Goal: Find contact information: Find contact information

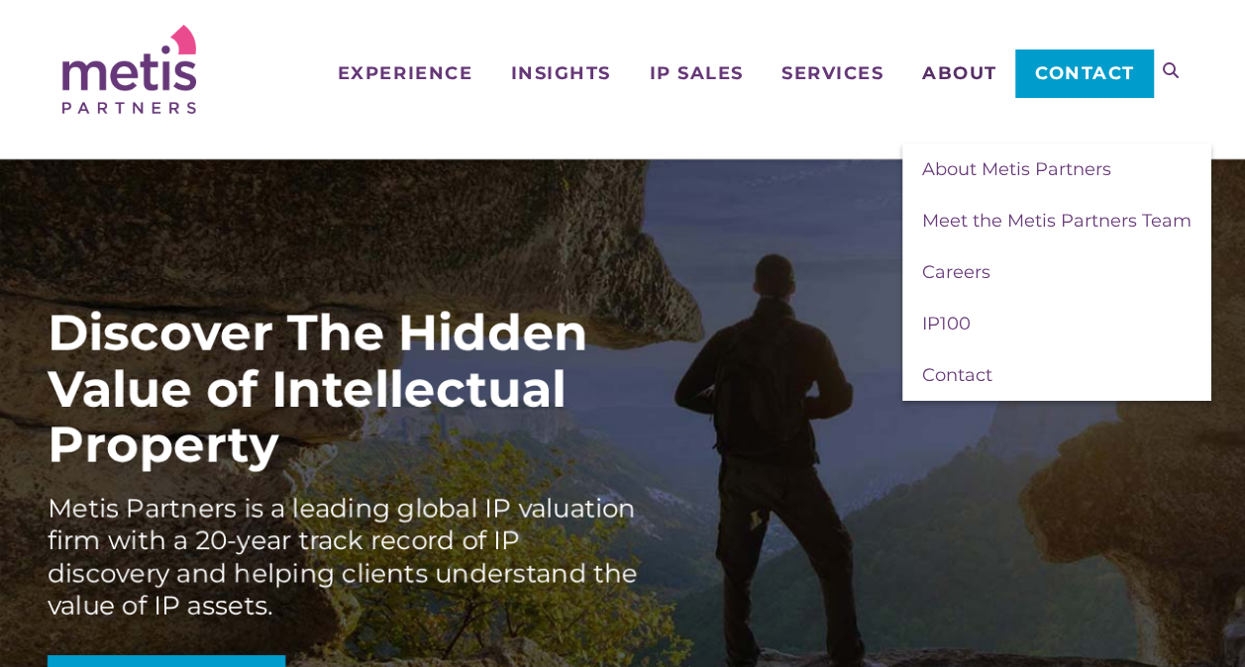
click at [957, 64] on span "About" at bounding box center [959, 73] width 75 height 18
click at [986, 166] on span "About Metis Partners" at bounding box center [1016, 169] width 189 height 22
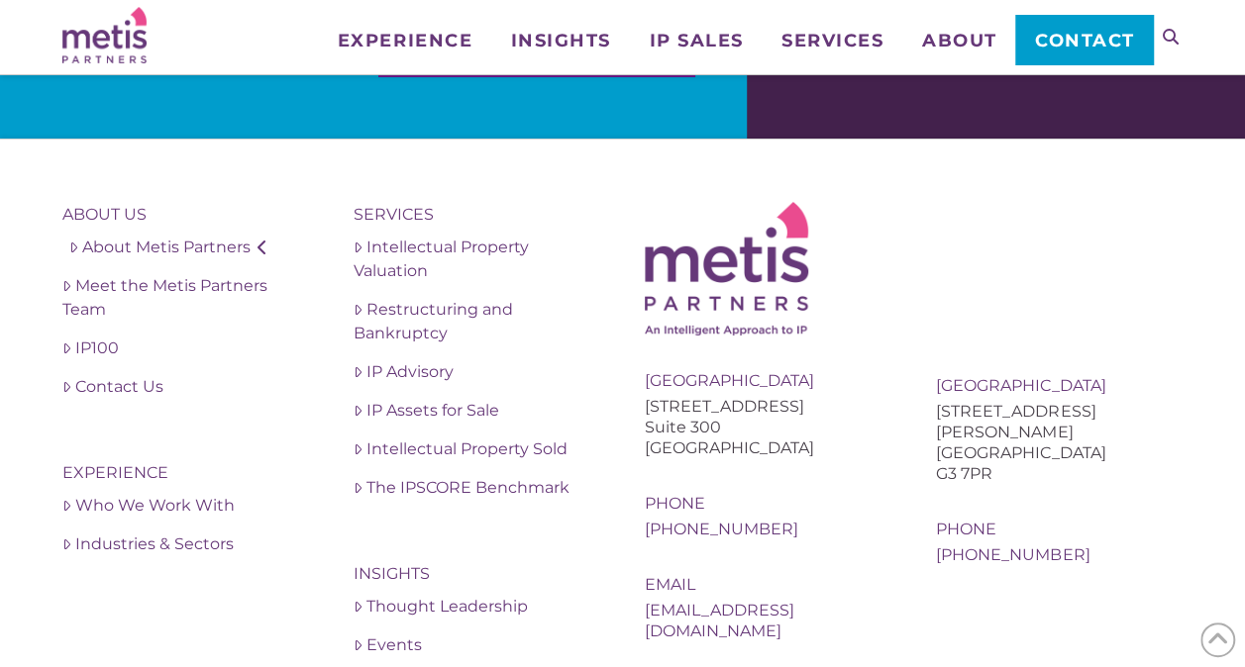
scroll to position [3747, 0]
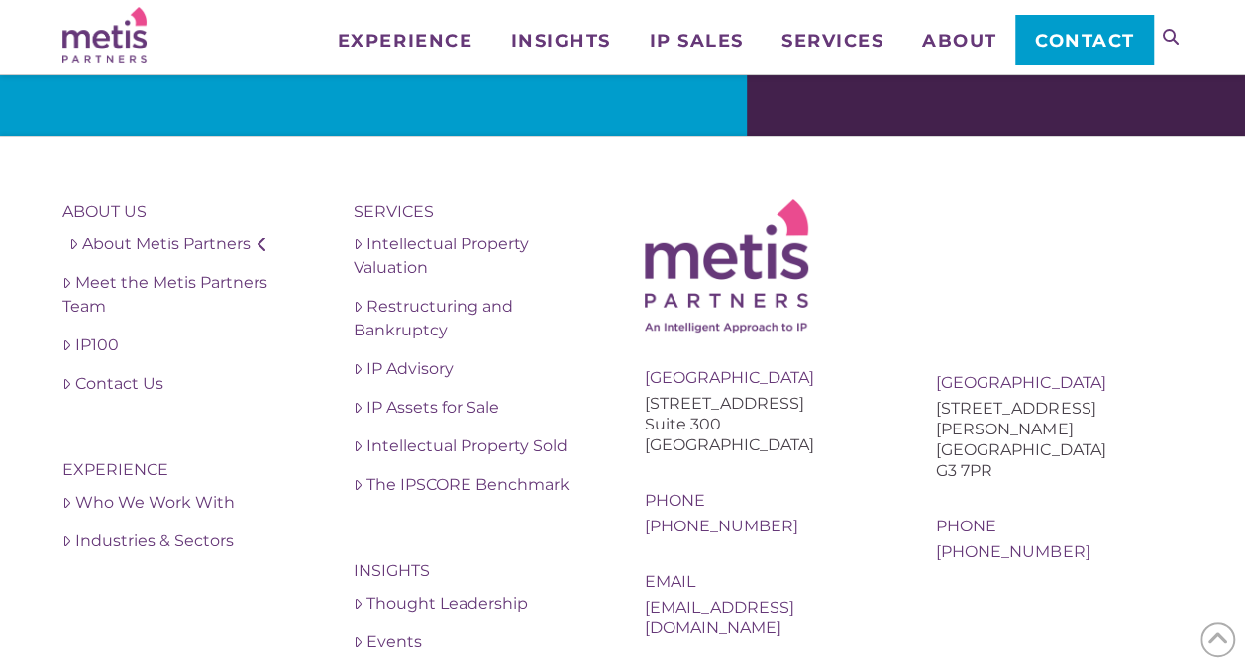
drag, startPoint x: 640, startPoint y: 403, endPoint x: 836, endPoint y: 440, distance: 199.4
click at [836, 440] on div "About Us About Metis Partners Meet the Metis Partners Team IP100 Contact Us Exp…" at bounding box center [622, 433] width 1120 height 469
copy div "[STREET_ADDRESS]"
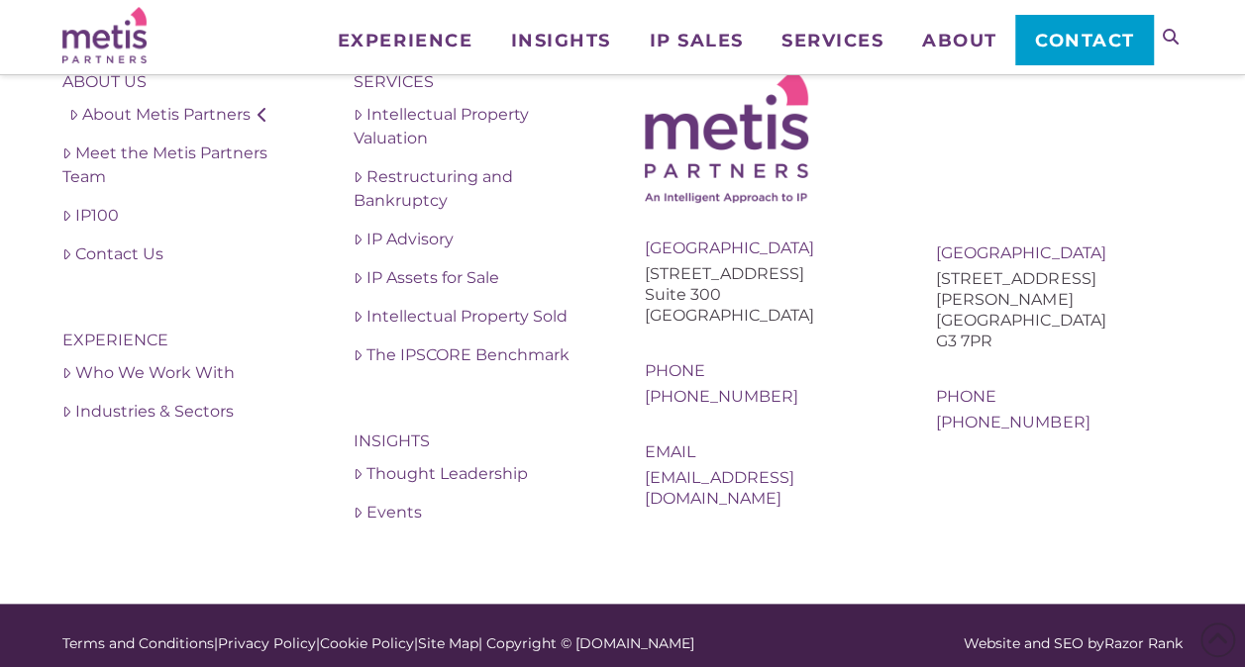
scroll to position [3883, 0]
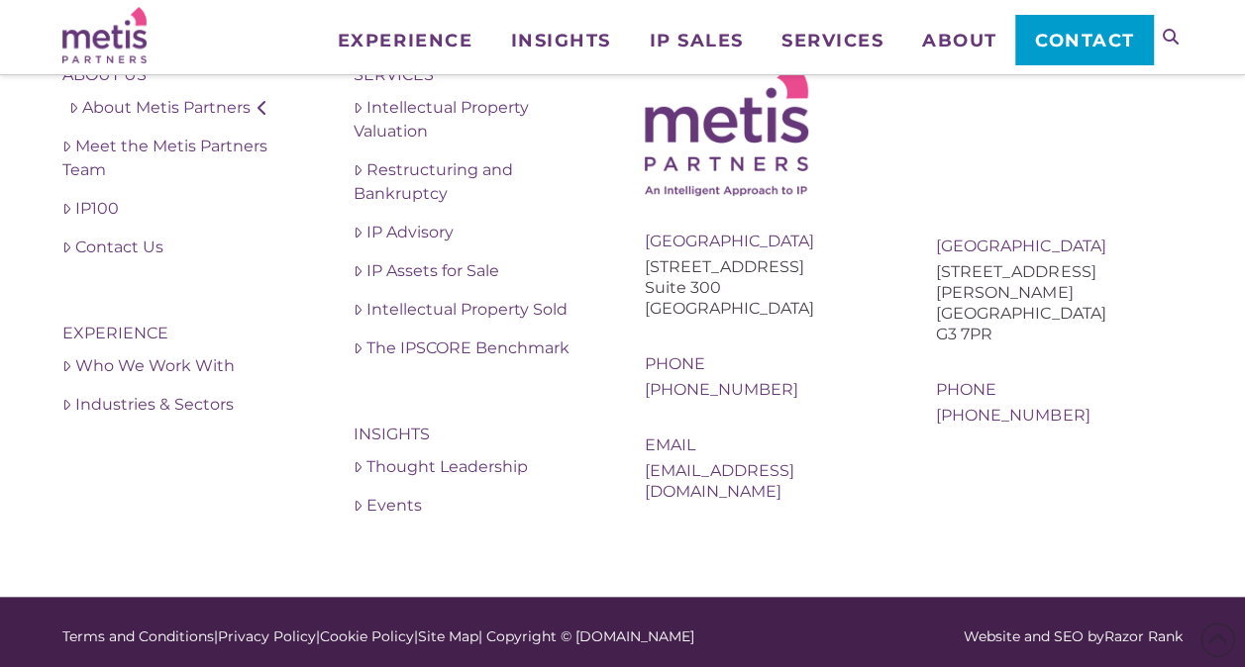
copy div "[STREET_ADDRESS]"
